Goal: Check status: Check status

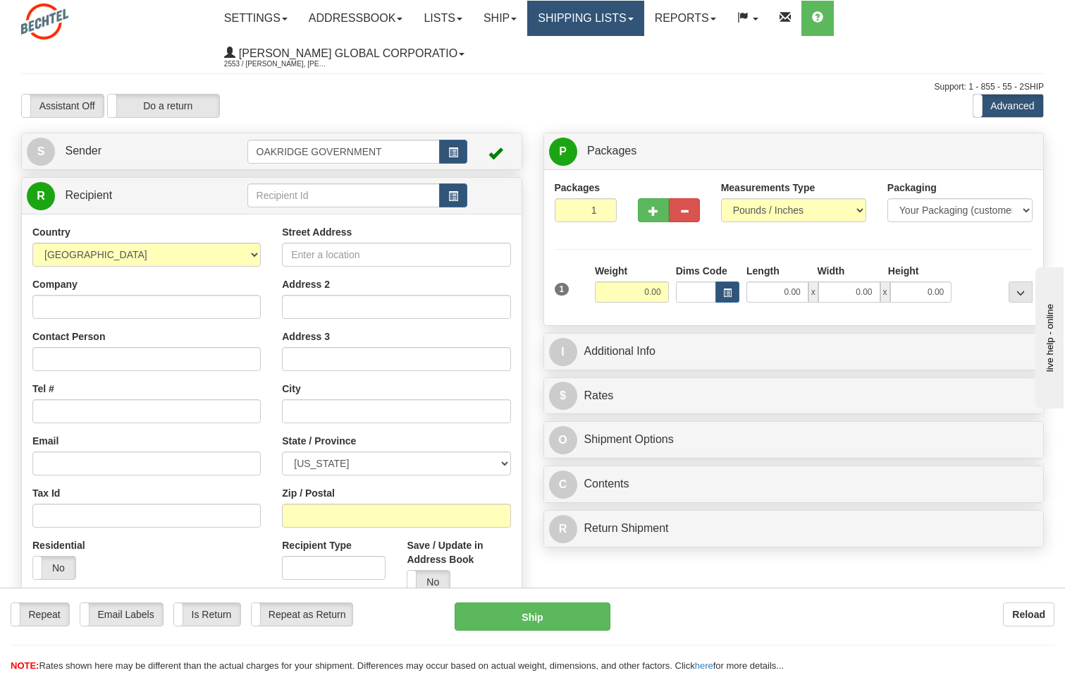
click at [576, 17] on link "Shipping lists" at bounding box center [585, 18] width 116 height 35
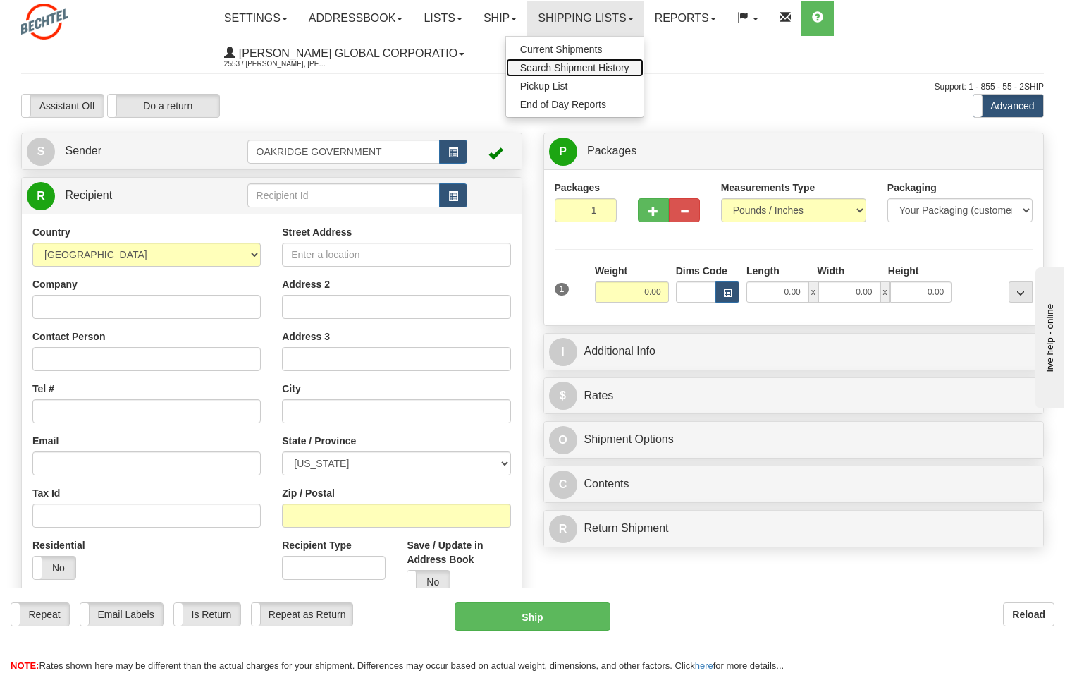
click at [580, 63] on span "Search Shipment History" at bounding box center [574, 67] width 109 height 11
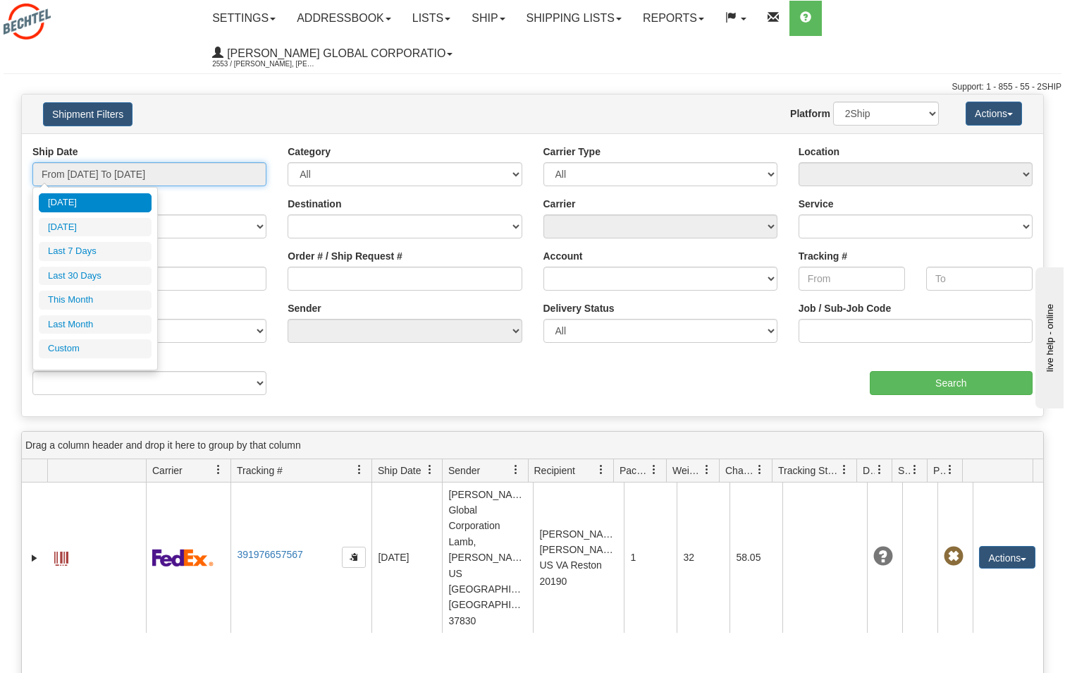
click at [90, 182] on input "From [DATE] To [DATE]" at bounding box center [149, 174] width 234 height 24
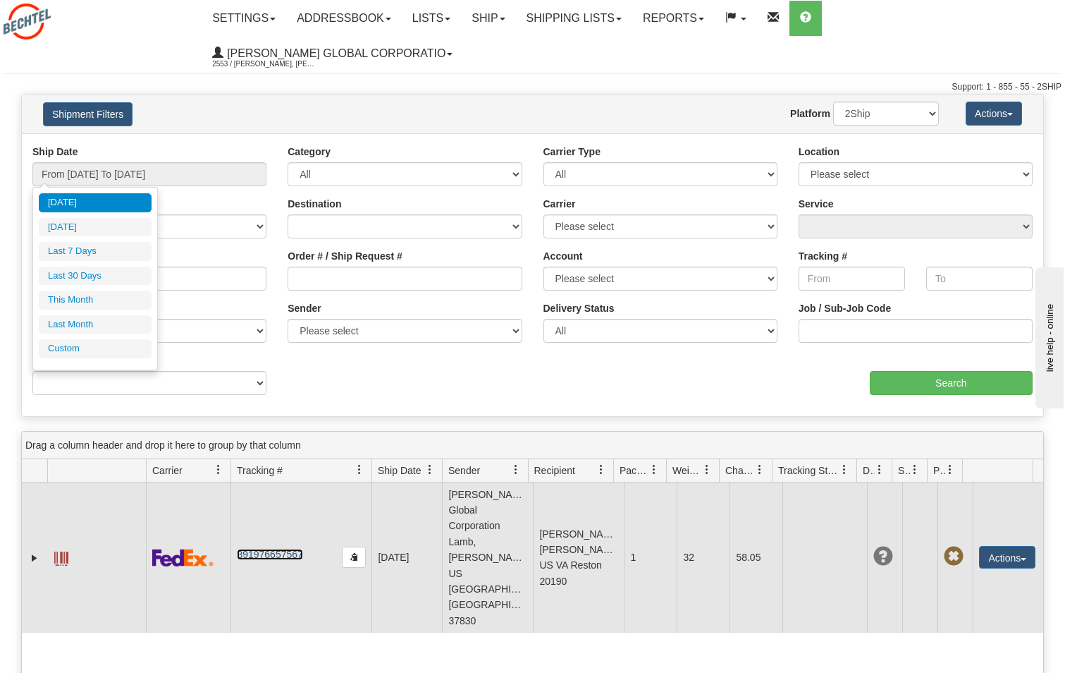
click at [257, 549] on link "391976657567" at bounding box center [270, 554] width 66 height 11
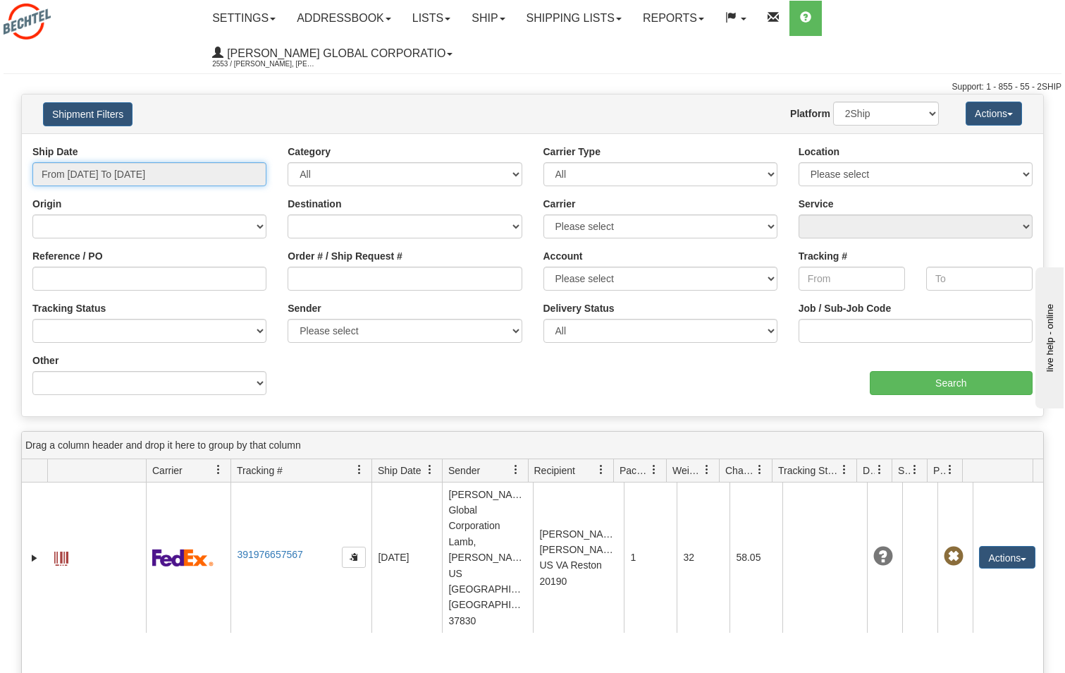
click at [130, 180] on input "From 08/11/2025 To 08/12/2025" at bounding box center [149, 174] width 234 height 24
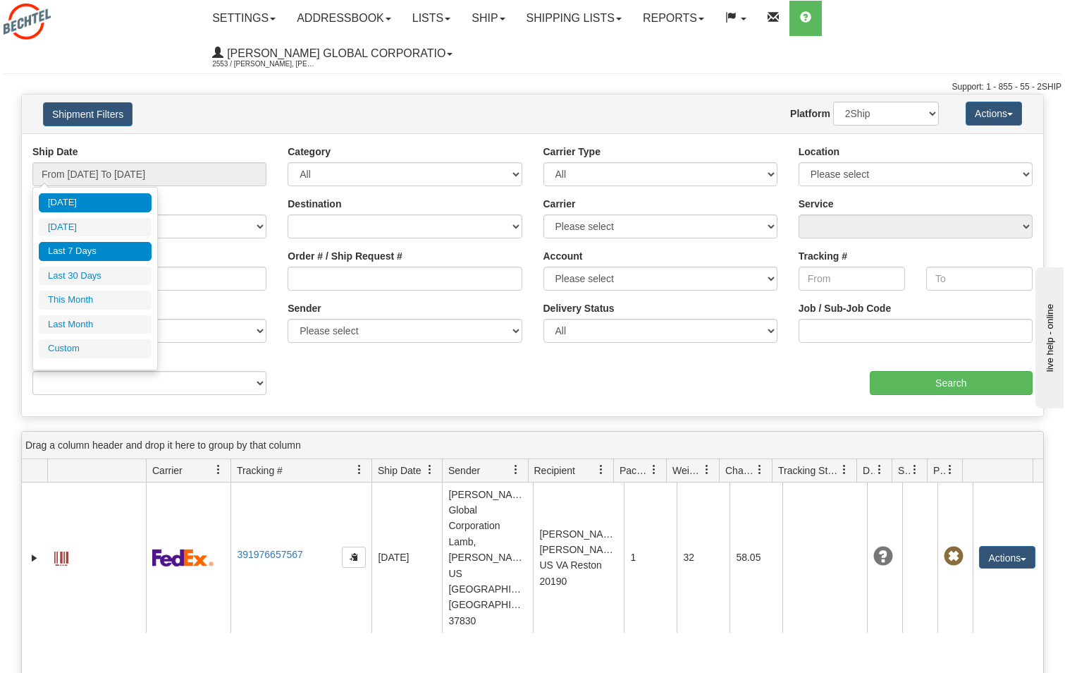
click at [97, 251] on li "Last 7 Days" at bounding box center [95, 251] width 113 height 19
type input "From 08/06/2025 To 08/12/2025"
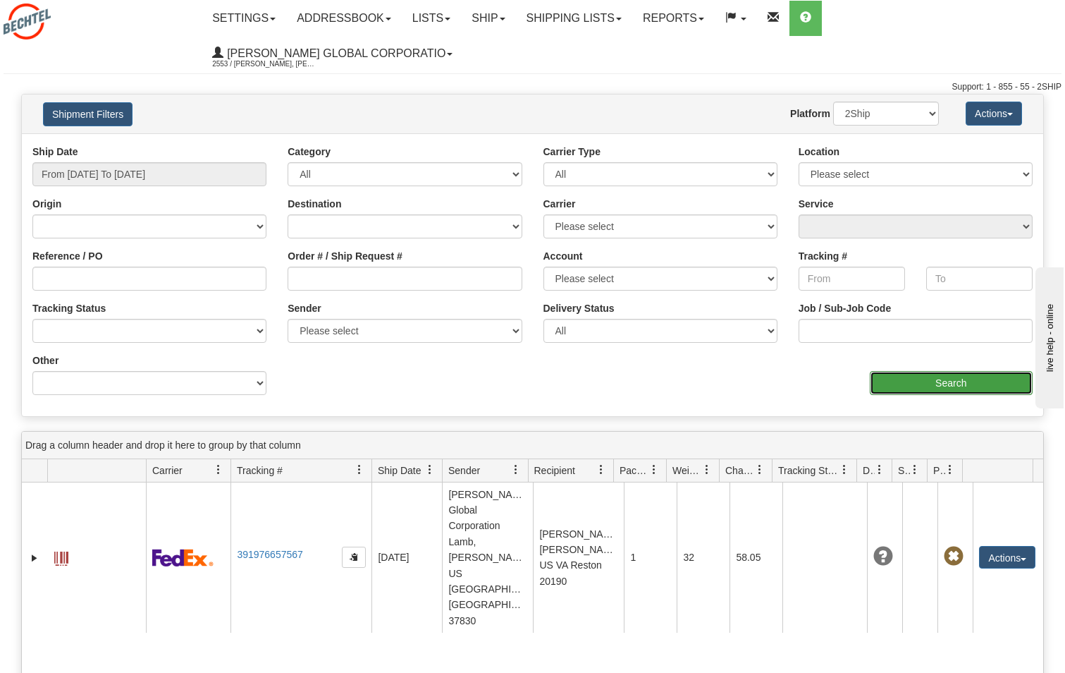
click at [970, 383] on input "Search" at bounding box center [952, 383] width 164 height 24
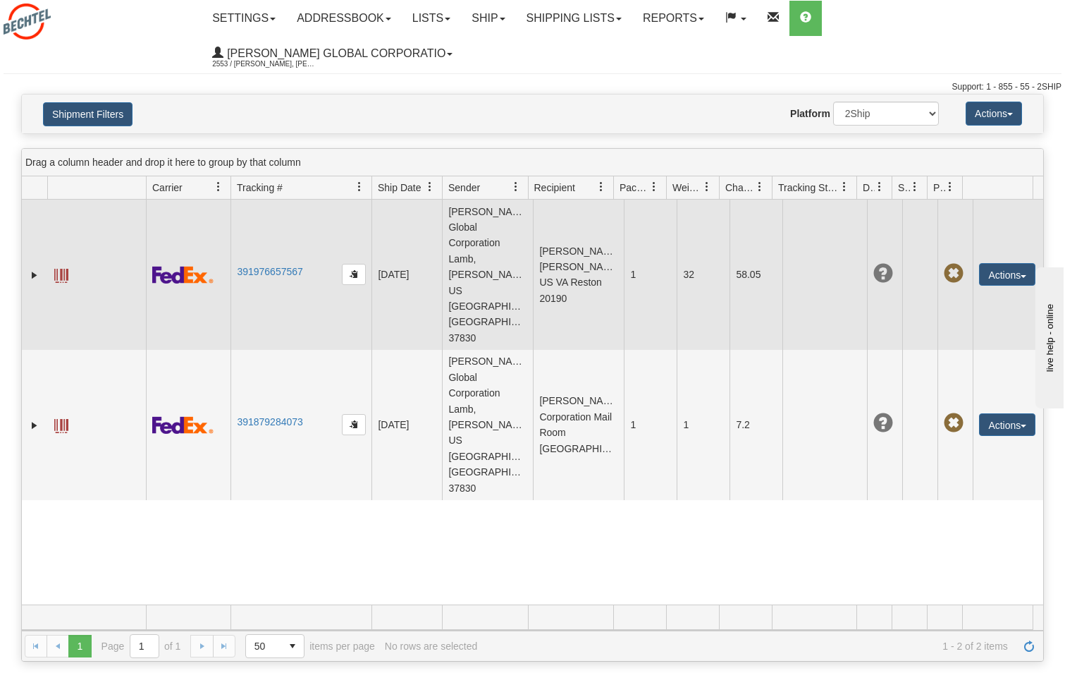
click at [56, 269] on span at bounding box center [61, 276] width 14 height 14
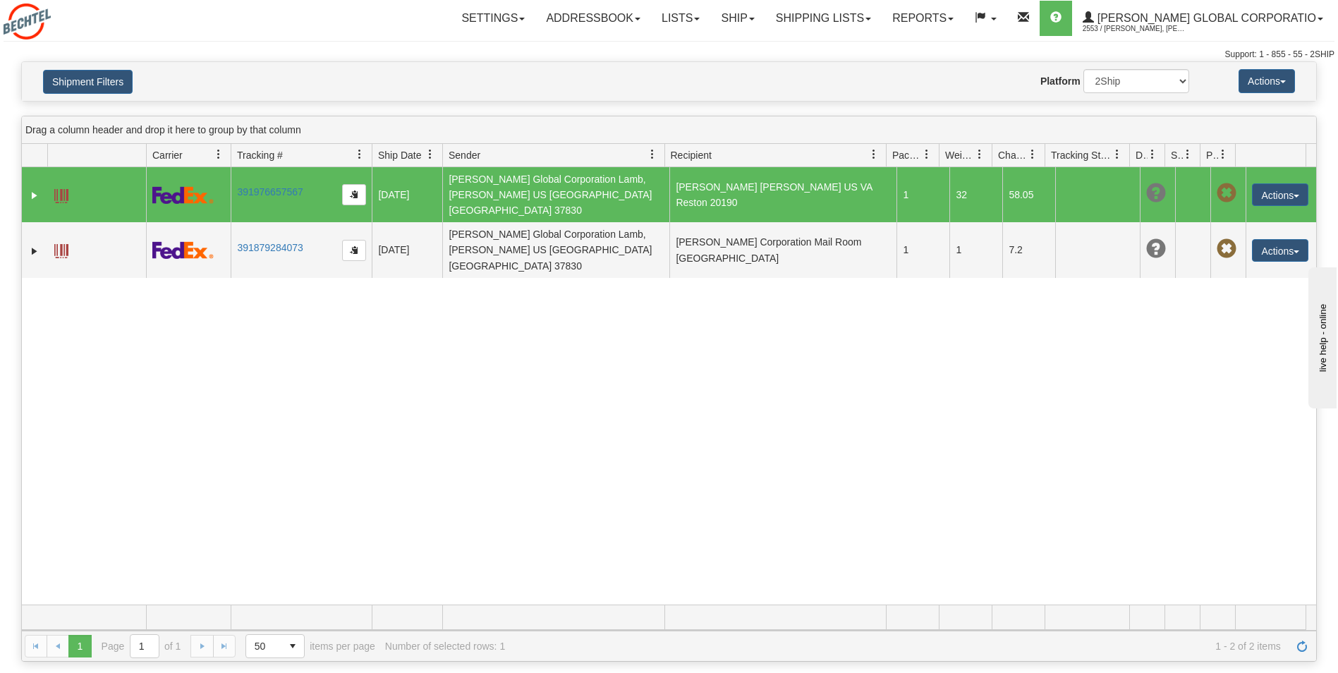
click at [59, 189] on span at bounding box center [61, 196] width 14 height 14
